Goal: Information Seeking & Learning: Learn about a topic

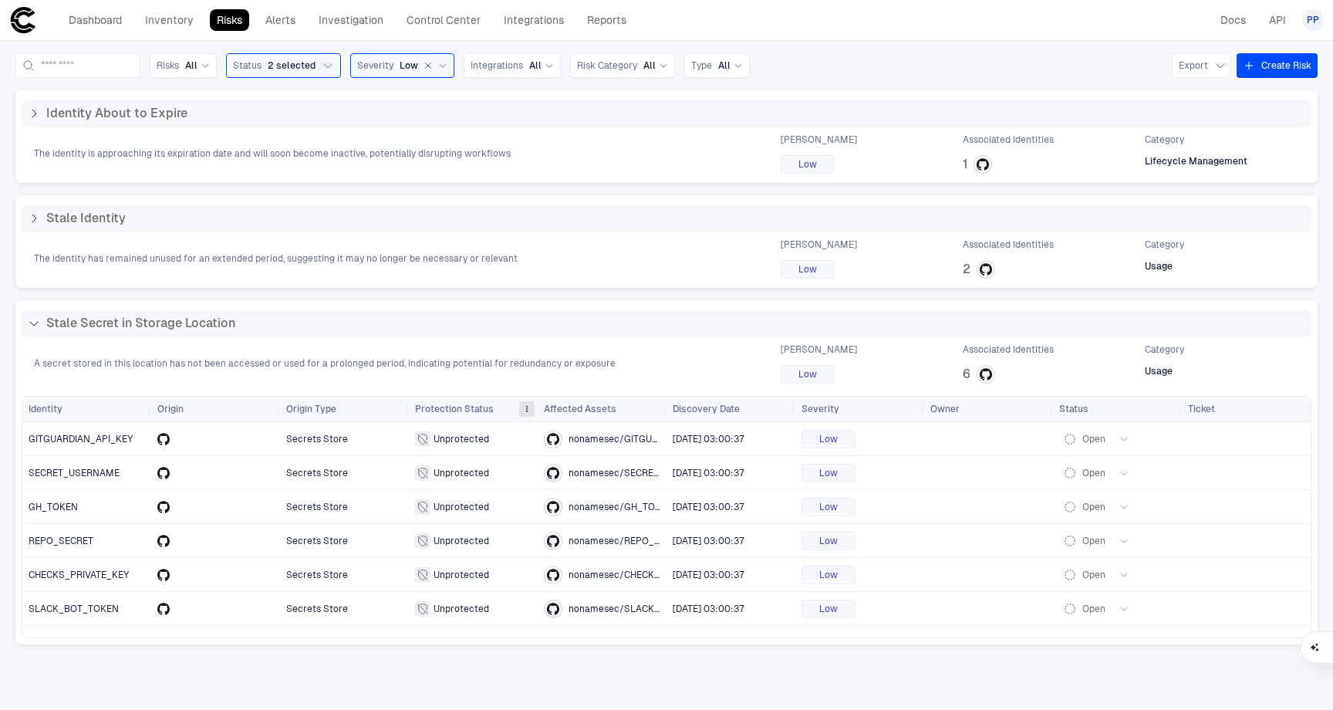
click at [526, 405] on span at bounding box center [526, 408] width 9 height 9
click at [436, 440] on span "Unprotected" at bounding box center [462, 439] width 56 height 12
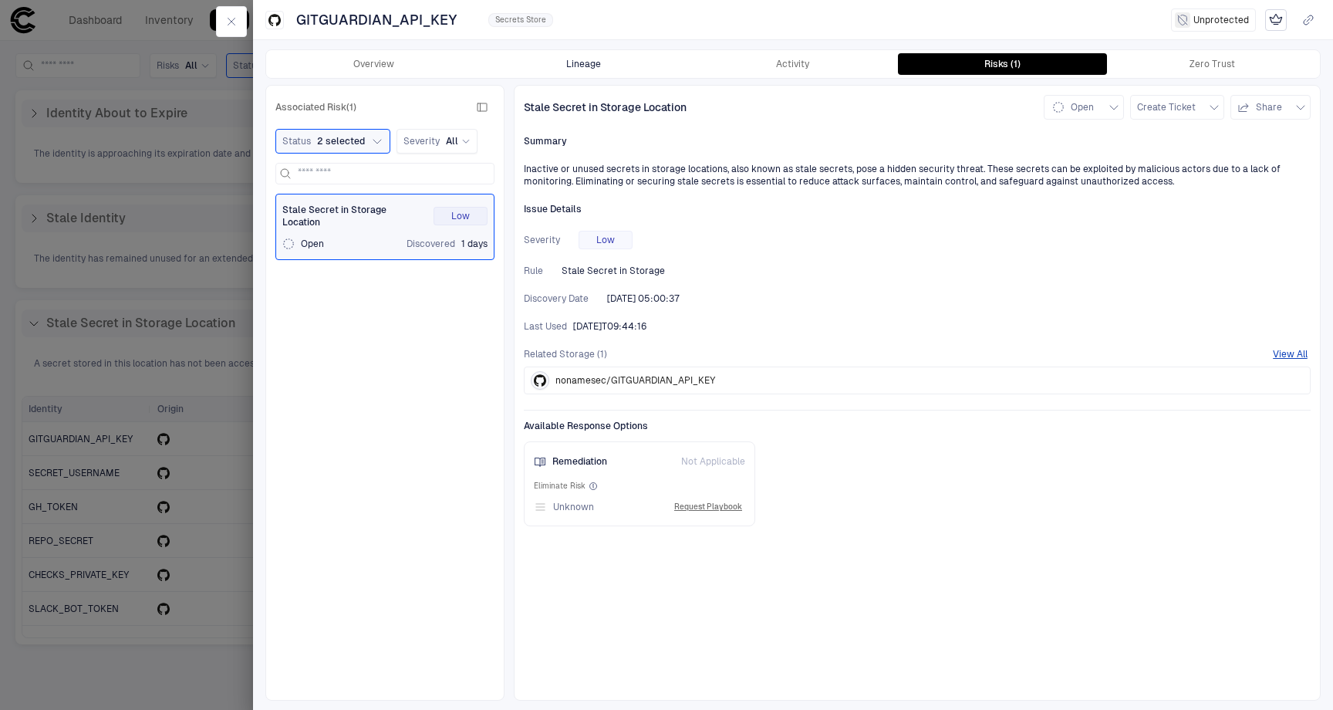
click at [587, 58] on button "Lineage" at bounding box center [584, 64] width 210 height 22
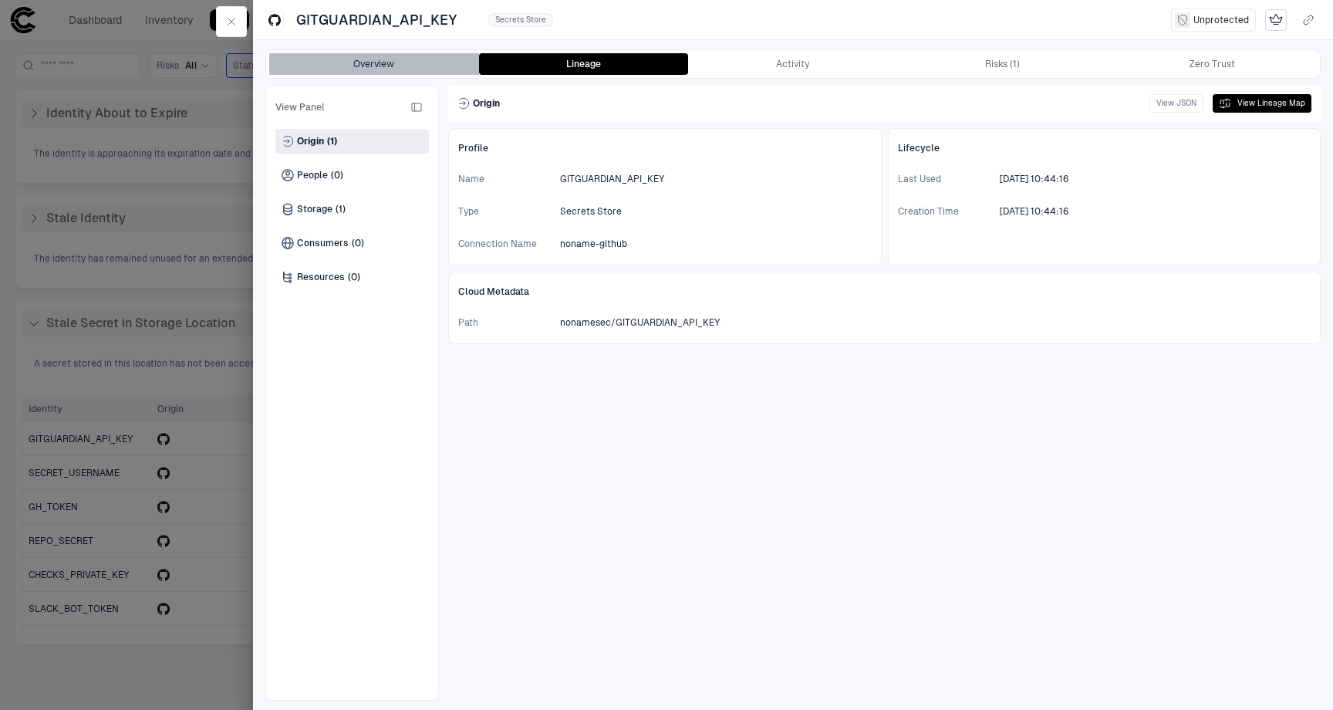
click at [378, 60] on button "Overview" at bounding box center [374, 64] width 210 height 22
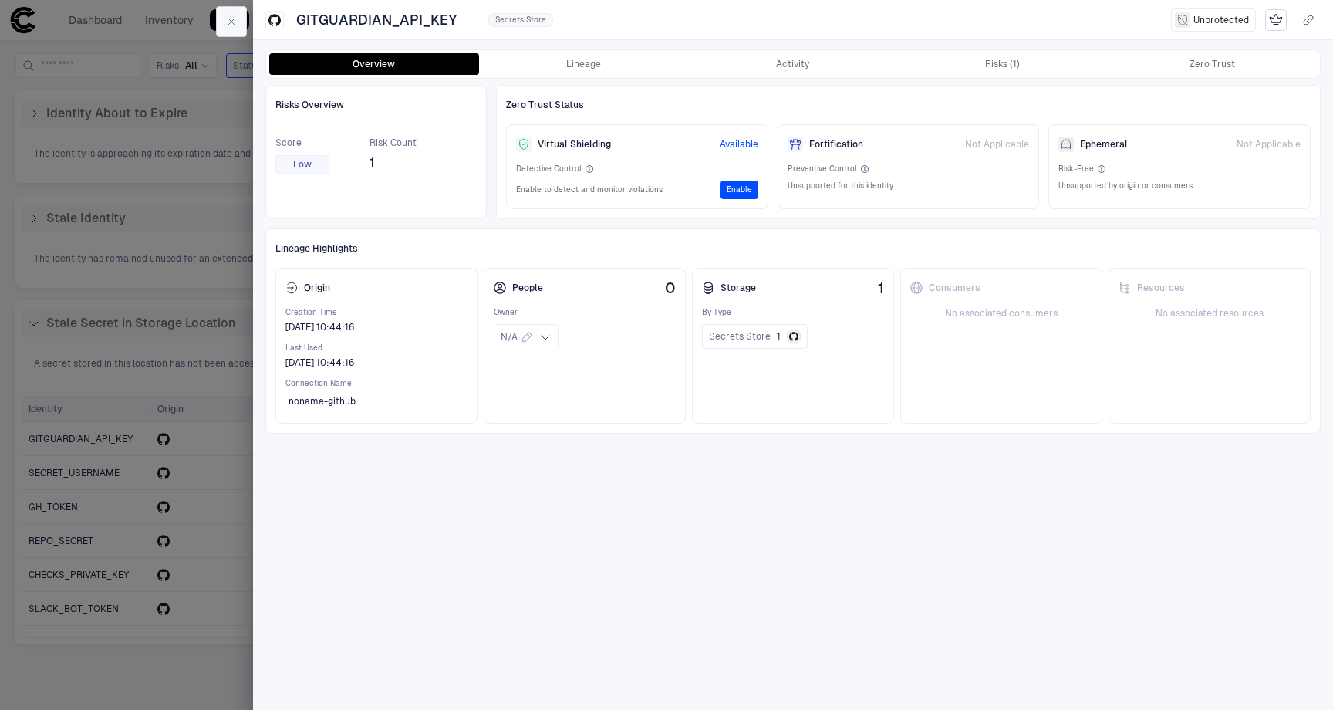
click at [237, 21] on icon "button" at bounding box center [231, 21] width 12 height 12
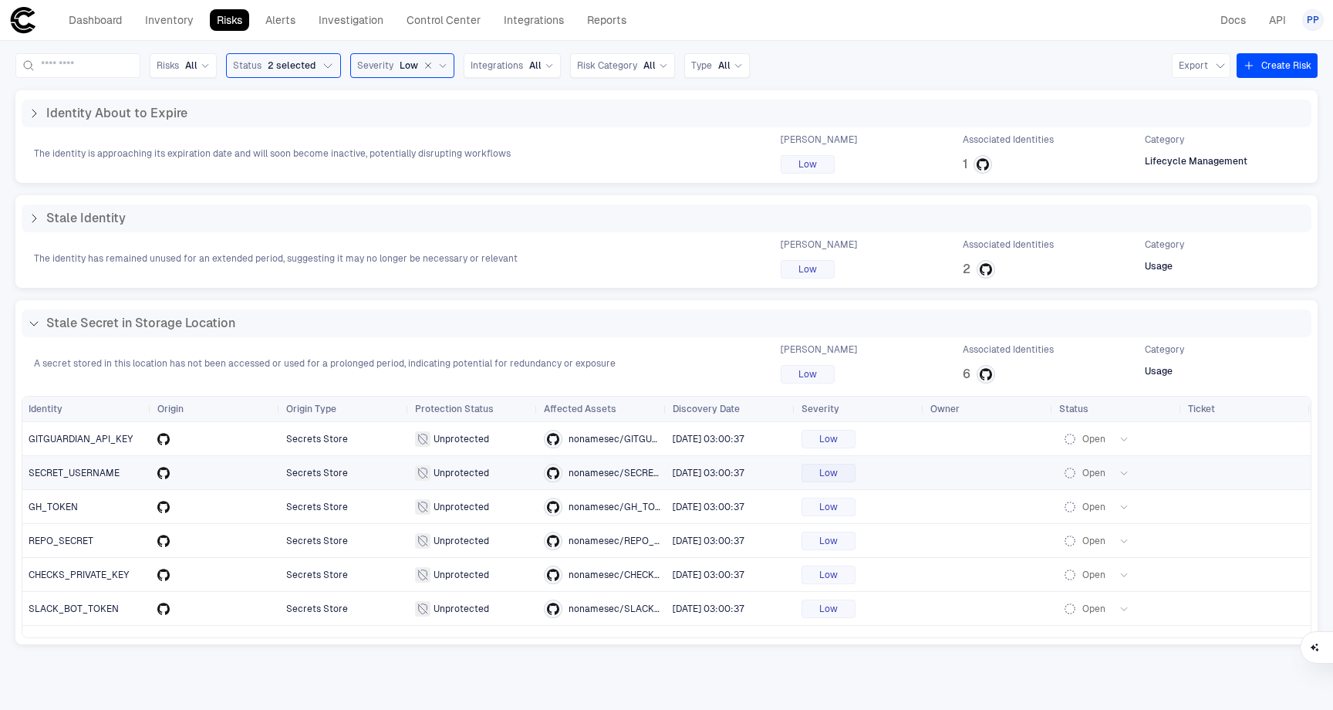
click at [83, 472] on span "SECRET_USERNAME" at bounding box center [74, 472] width 91 height 11
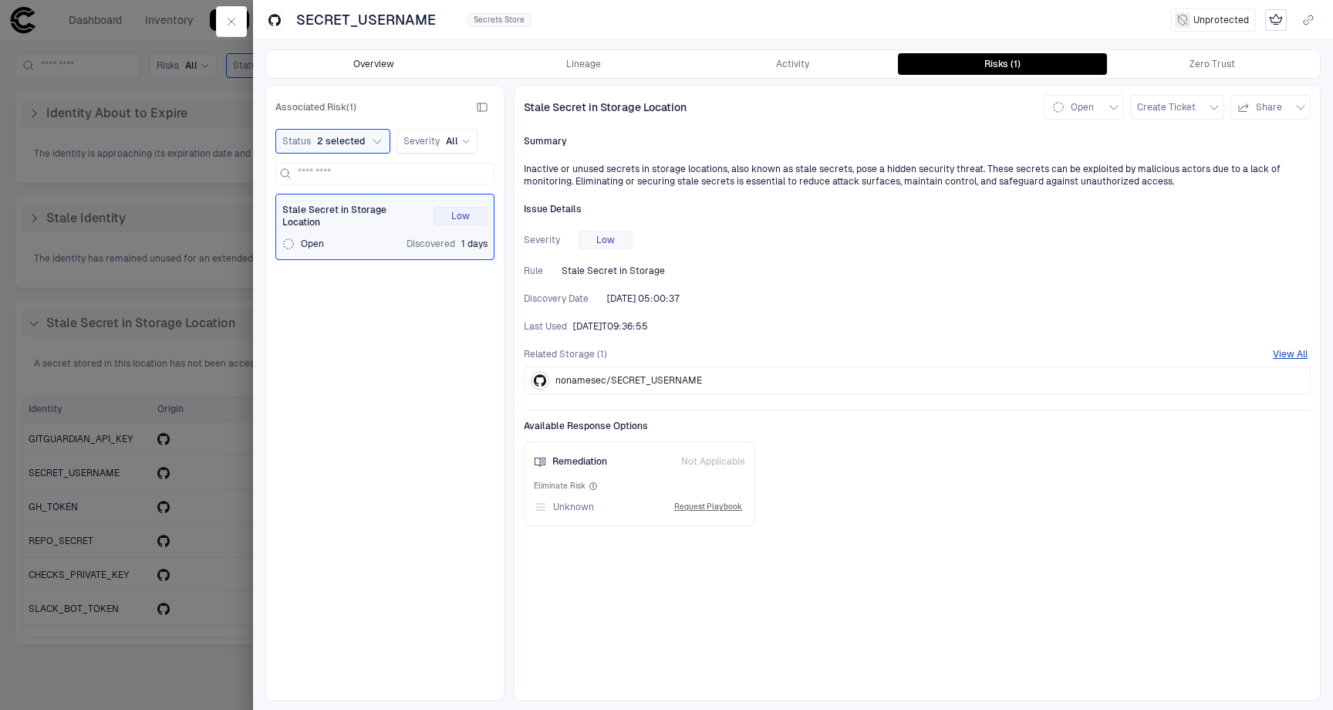
click at [377, 62] on button "Overview" at bounding box center [374, 64] width 210 height 22
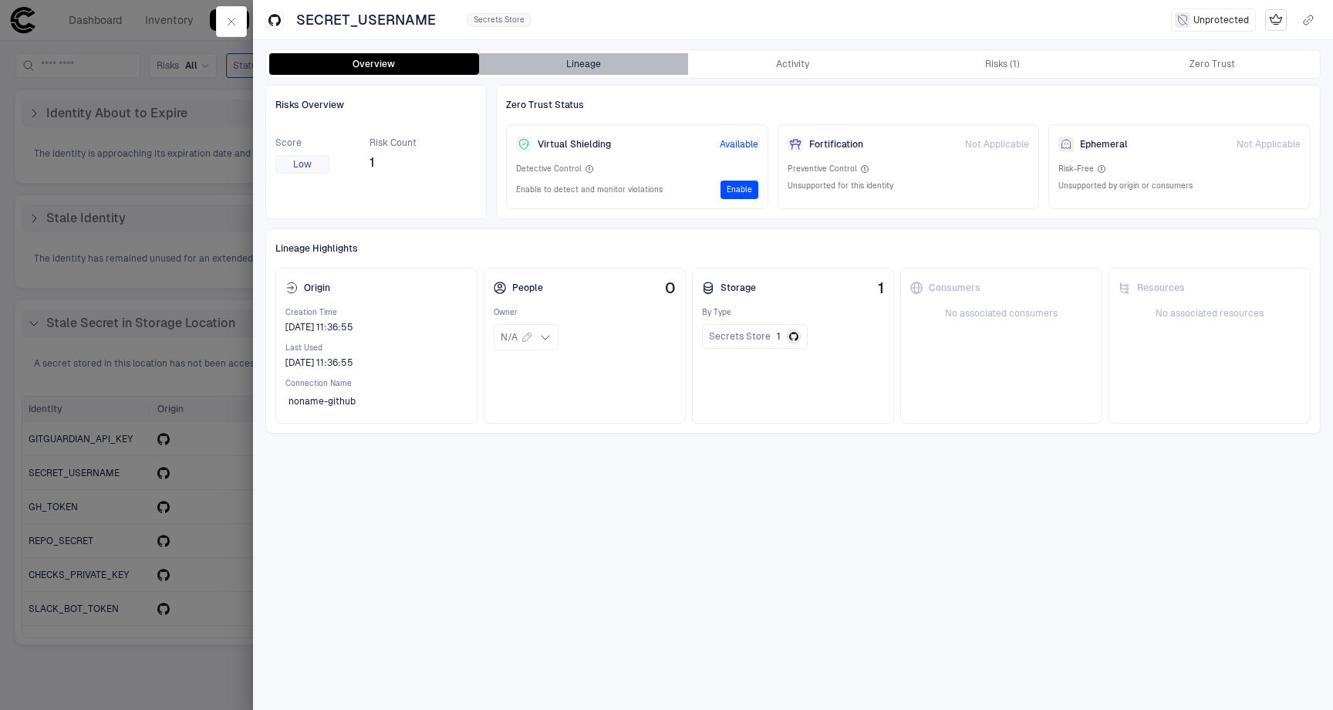
click at [590, 64] on button "Lineage" at bounding box center [584, 64] width 210 height 22
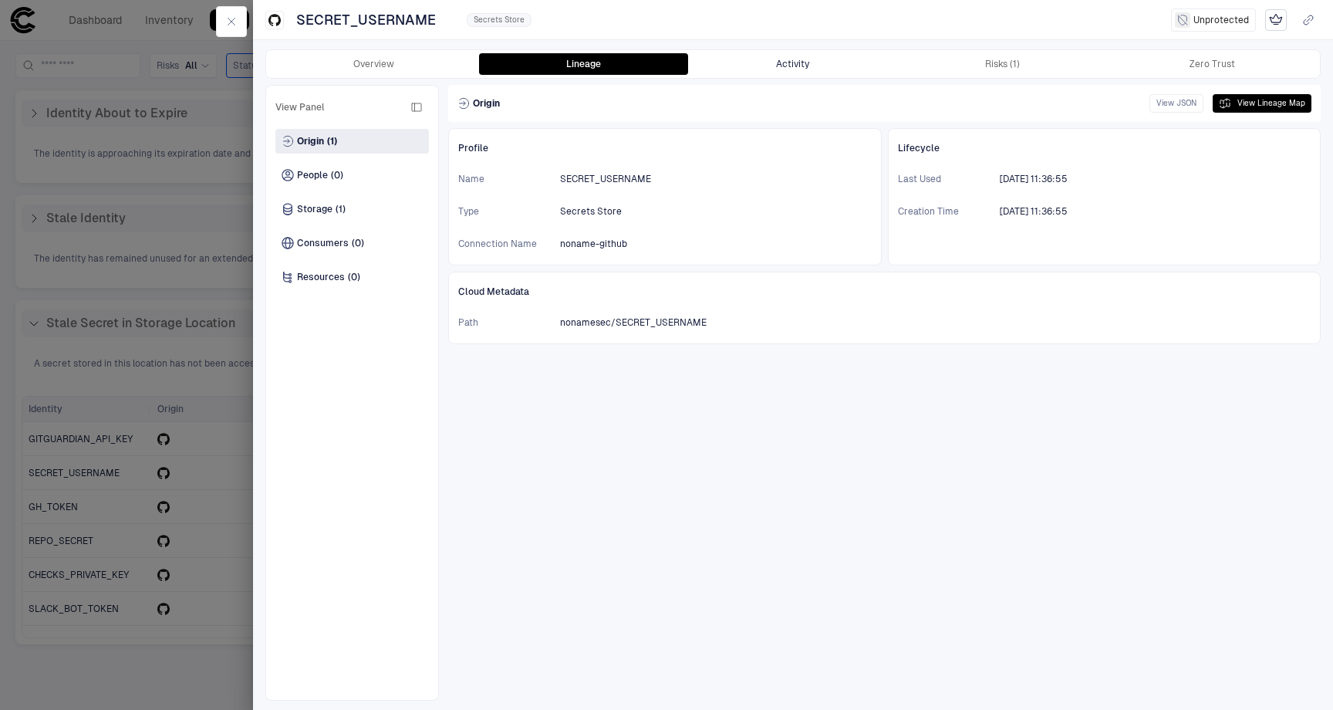
click at [806, 70] on button "Activity" at bounding box center [793, 64] width 210 height 22
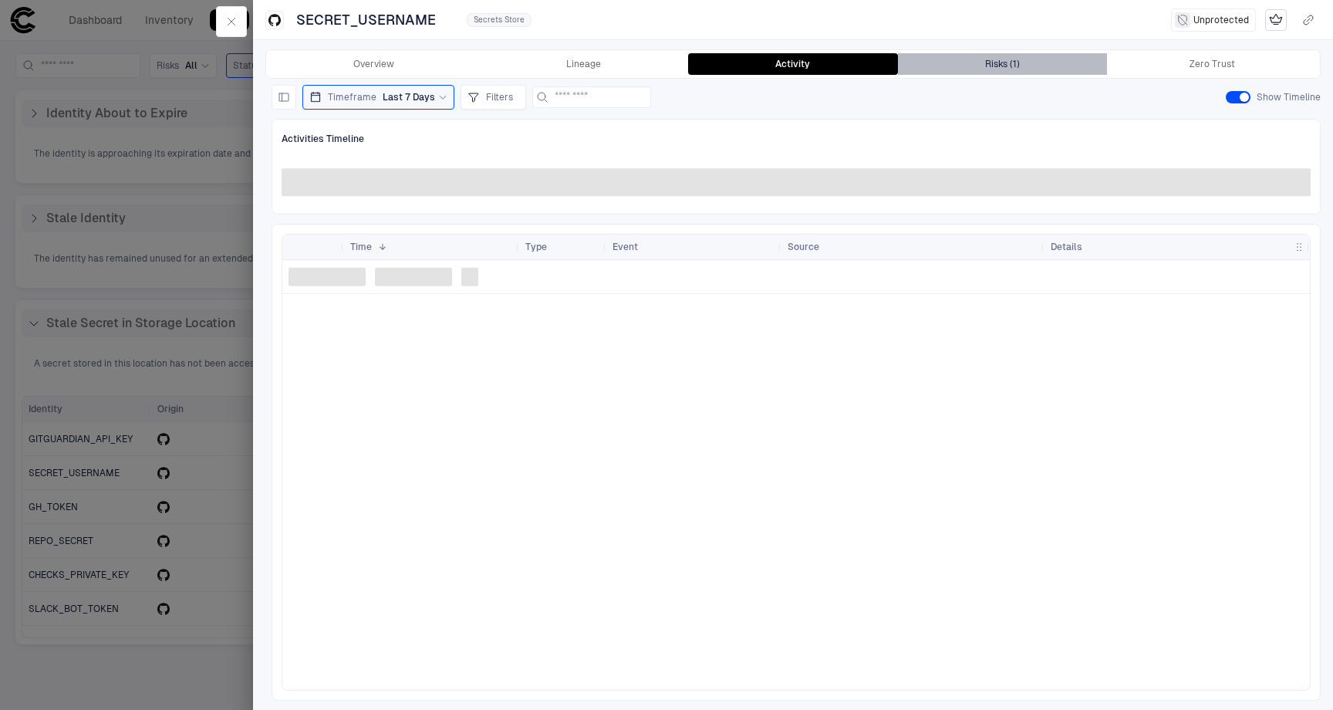
click at [984, 64] on button "Risks (1)" at bounding box center [1003, 64] width 210 height 22
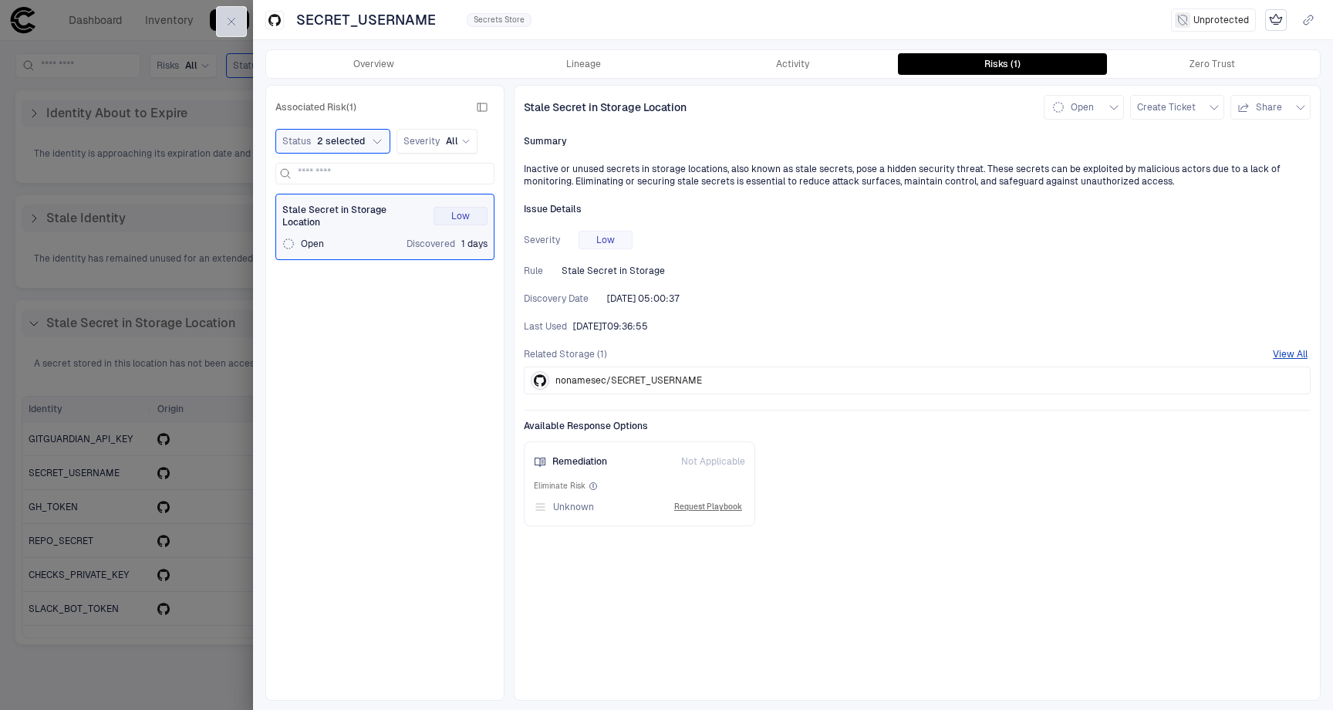
click at [239, 22] on button "button" at bounding box center [231, 21] width 31 height 31
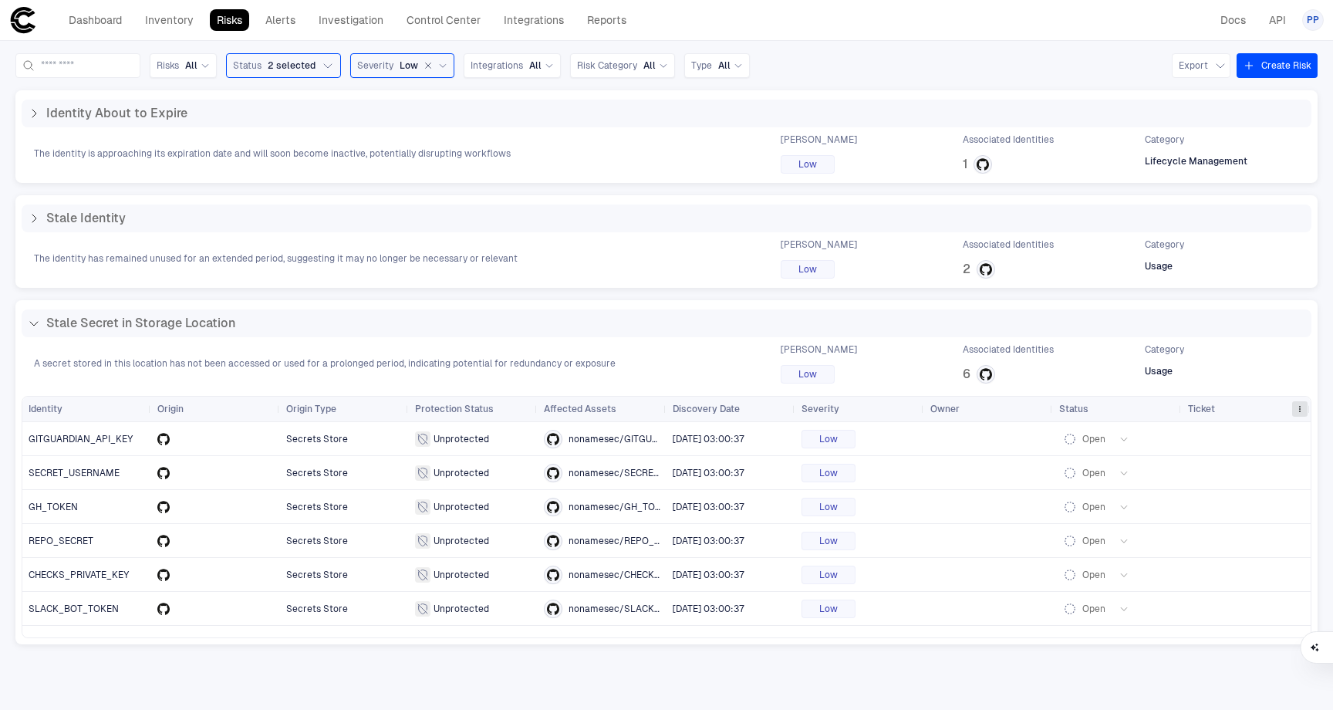
click at [1300, 413] on span at bounding box center [1299, 408] width 9 height 9
click at [1301, 408] on span at bounding box center [1299, 408] width 9 height 9
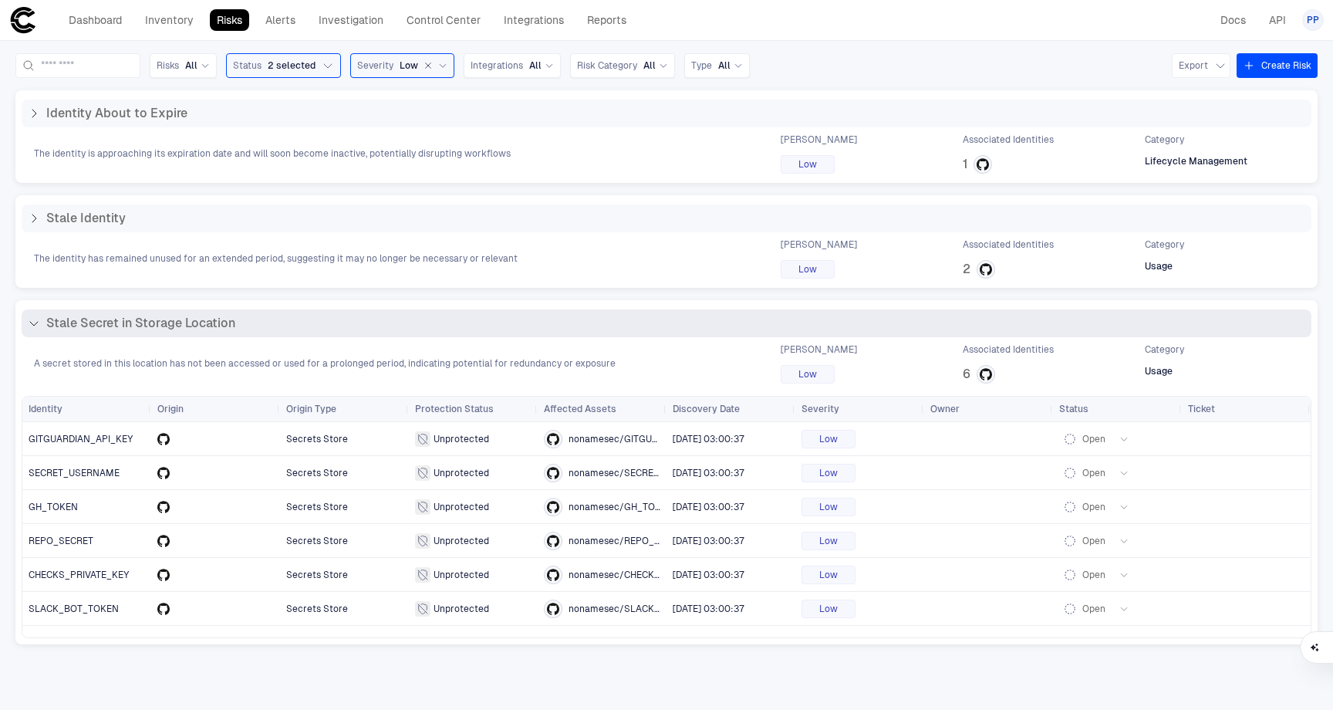
click at [322, 317] on div "Stale Secret in Storage Location" at bounding box center [667, 323] width 1278 height 15
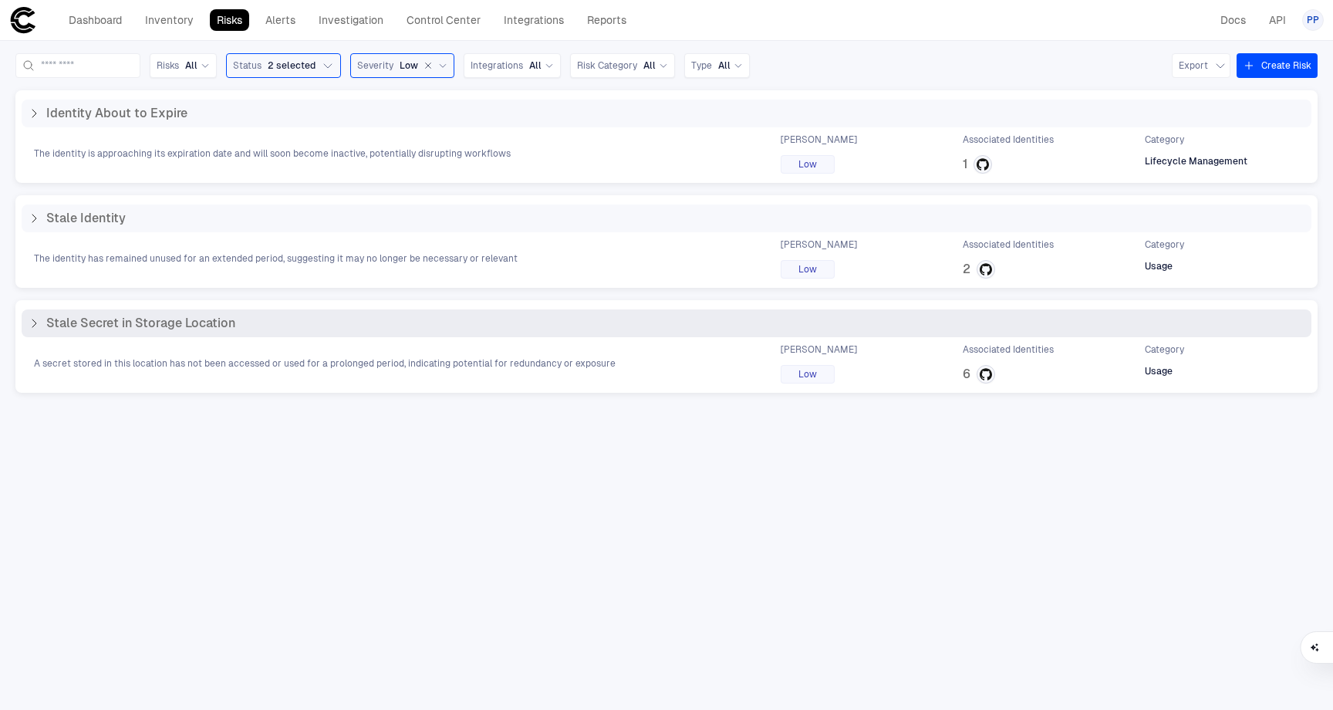
click at [322, 317] on div "Stale Secret in Storage Location" at bounding box center [667, 323] width 1278 height 15
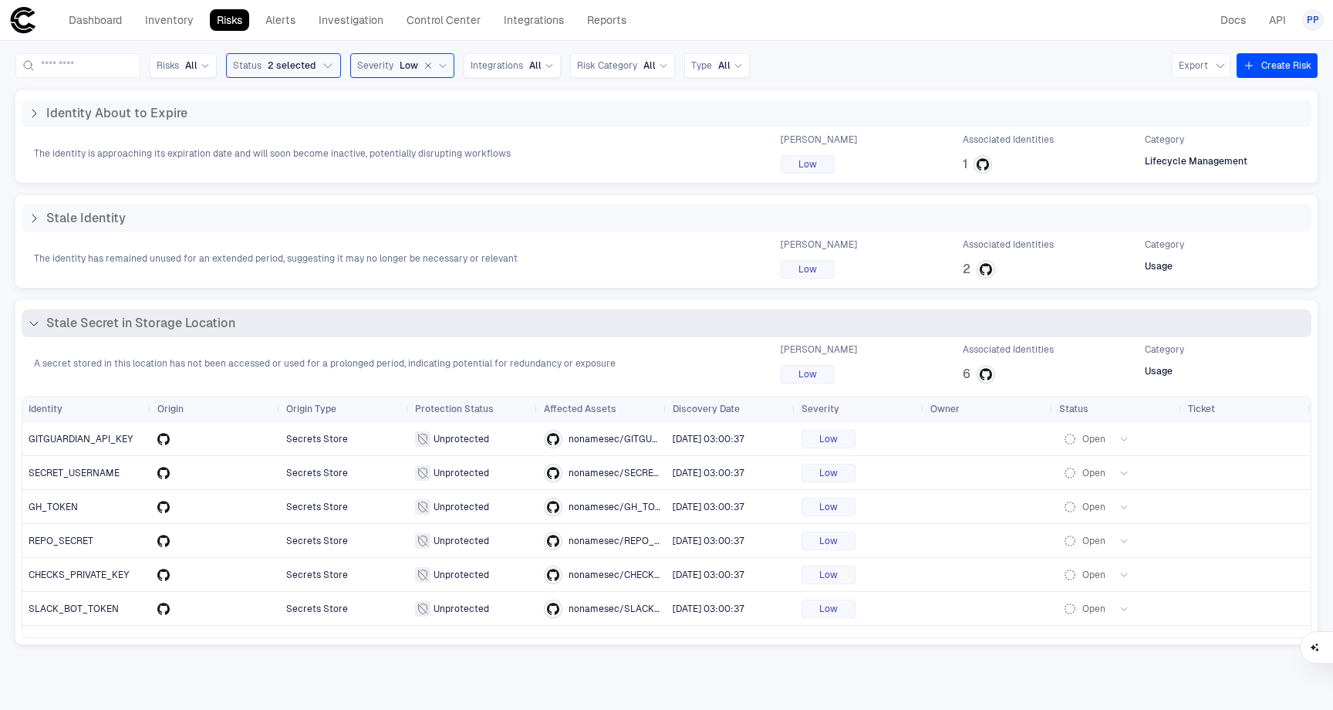
click at [73, 319] on span "Stale Secret in Storage Location" at bounding box center [140, 323] width 189 height 15
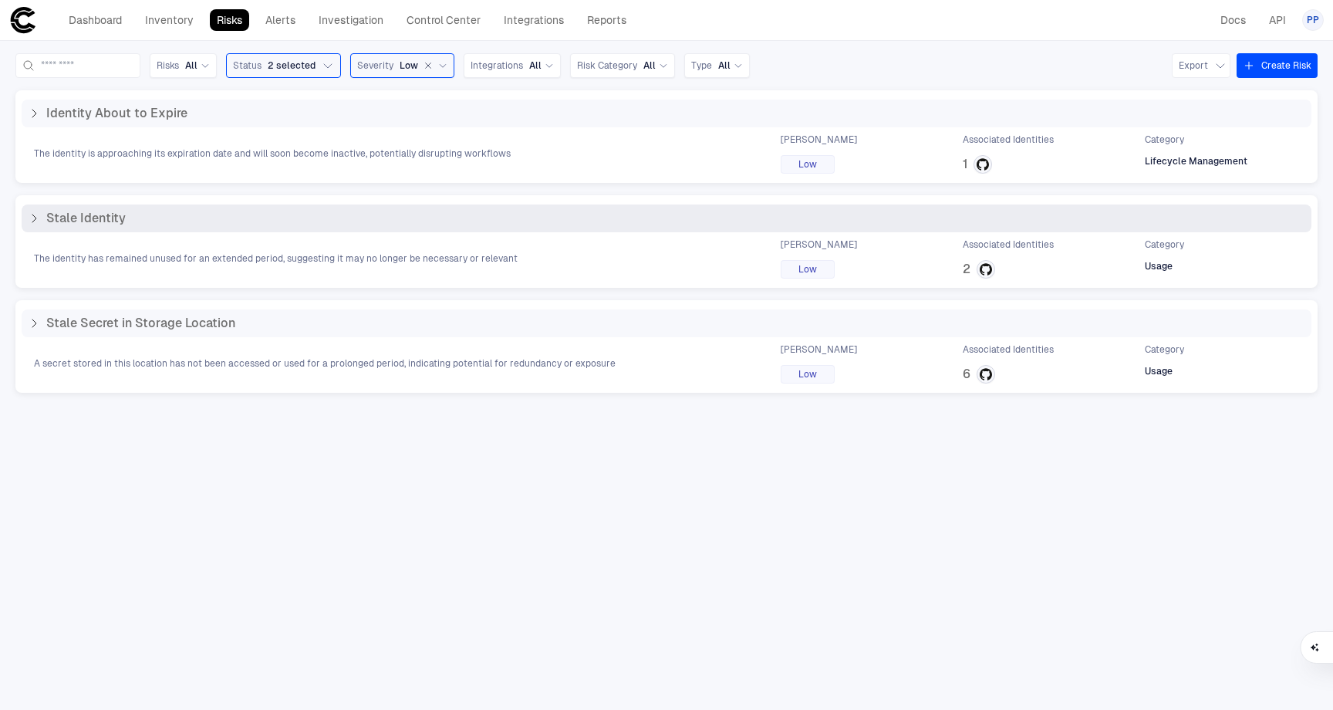
click at [95, 224] on span "Stale Identity" at bounding box center [85, 218] width 79 height 15
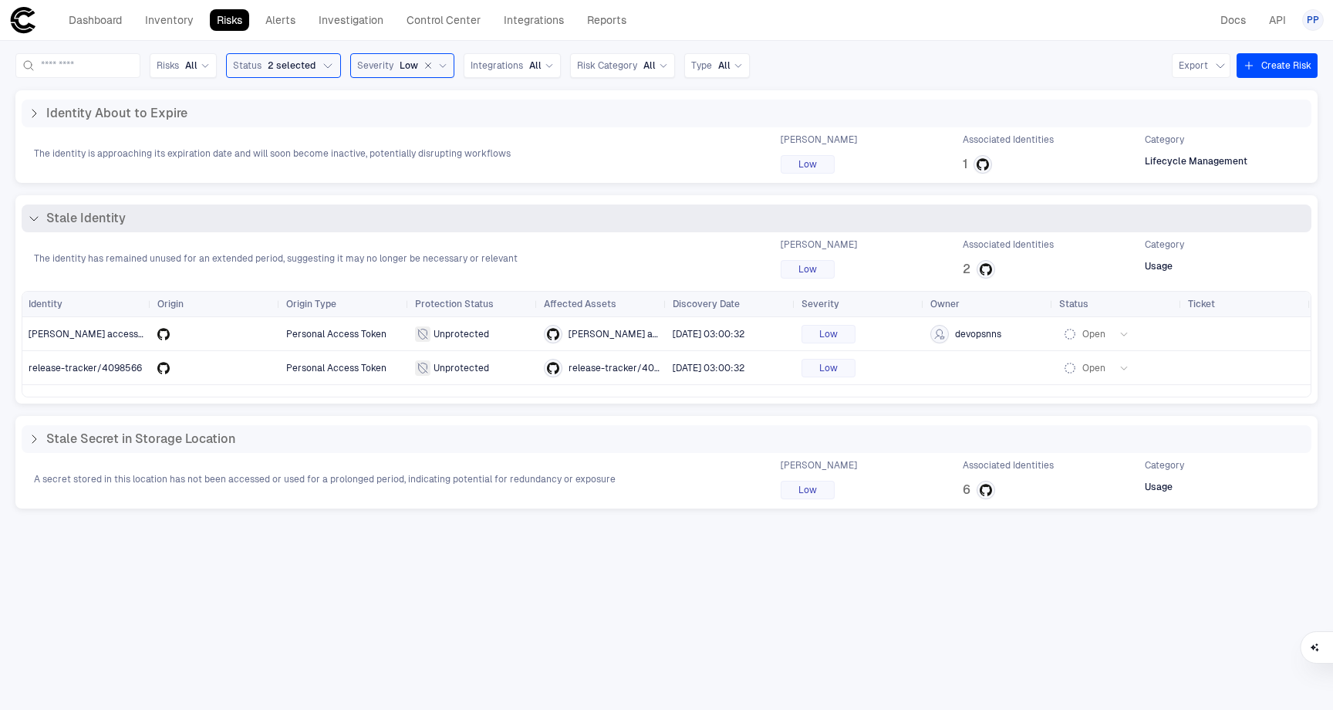
click at [139, 213] on div "Stale Identity" at bounding box center [667, 218] width 1278 height 15
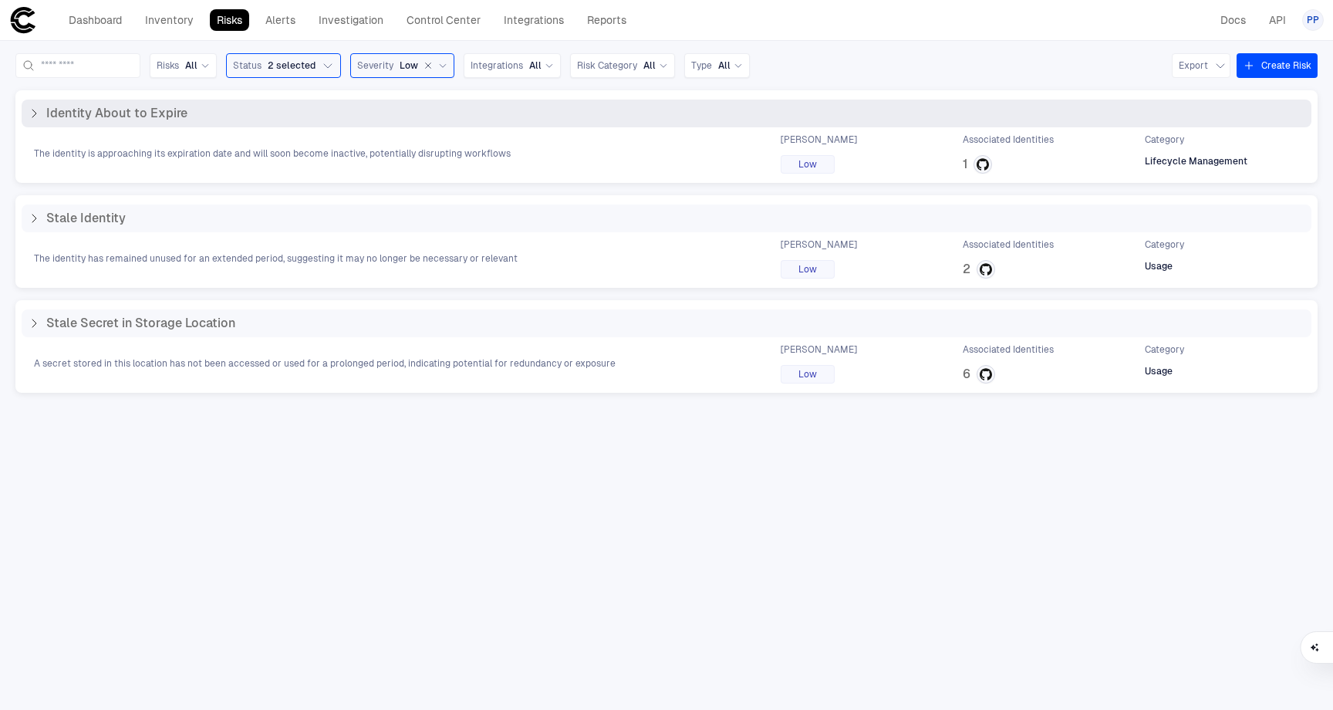
click at [177, 121] on div "Identity About to Expire" at bounding box center [667, 114] width 1290 height 28
